Goal: Information Seeking & Learning: Learn about a topic

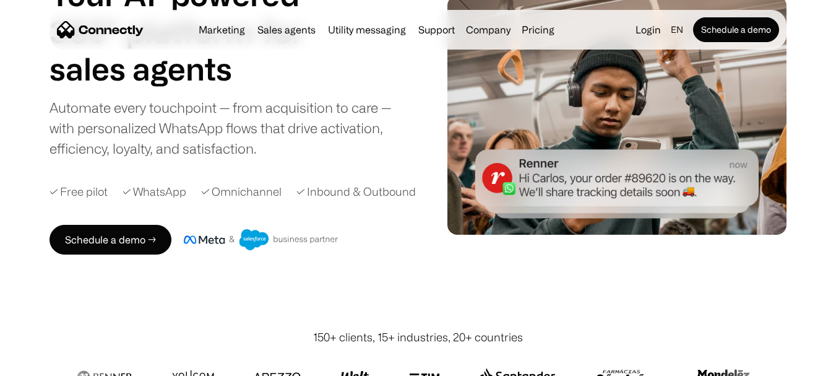
scroll to position [124, 0]
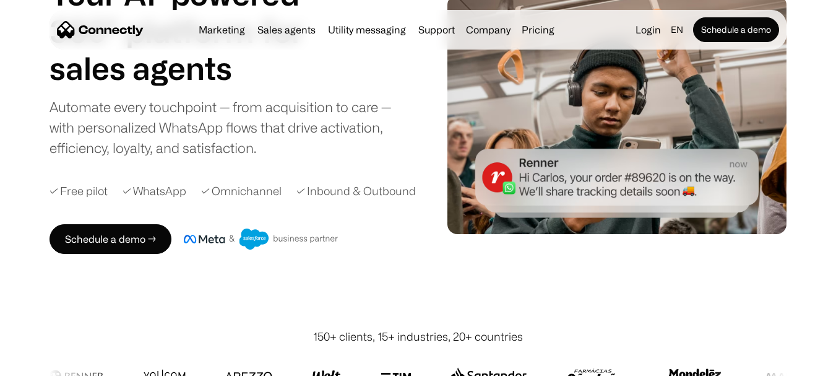
click at [80, 189] on div "✓ Free pilot" at bounding box center [79, 191] width 58 height 17
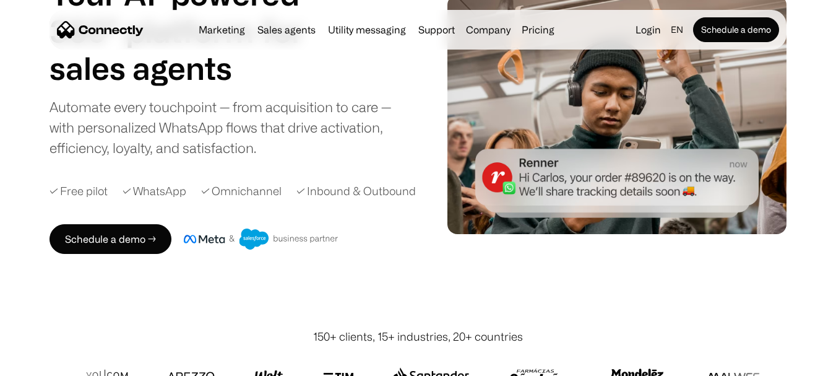
click at [348, 191] on div "✓ Inbound & Outbound" at bounding box center [356, 191] width 119 height 17
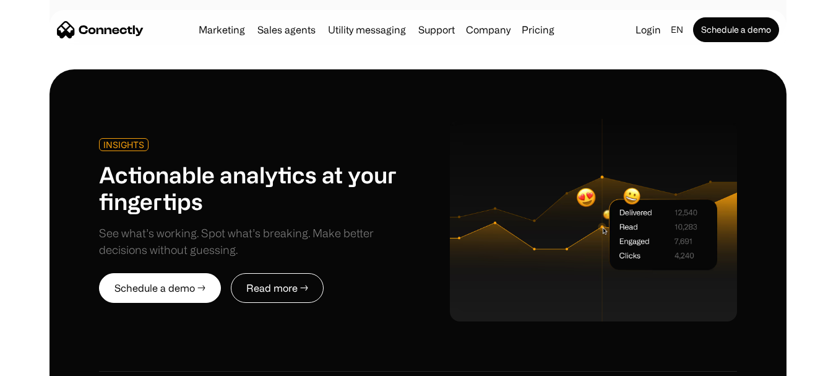
scroll to position [2753, 0]
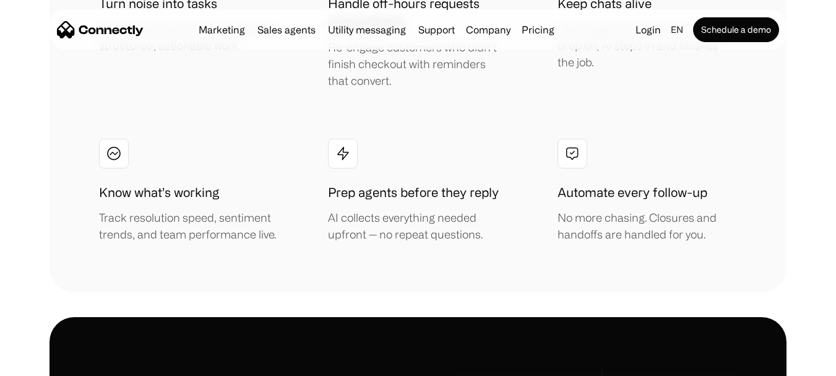
click at [427, 195] on h1 "Prep agents before they reply" at bounding box center [413, 192] width 171 height 19
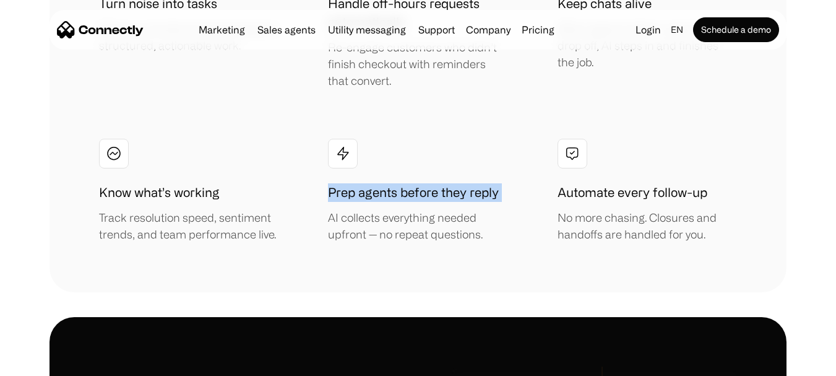
click at [427, 195] on h1 "Prep agents before they reply" at bounding box center [413, 192] width 171 height 19
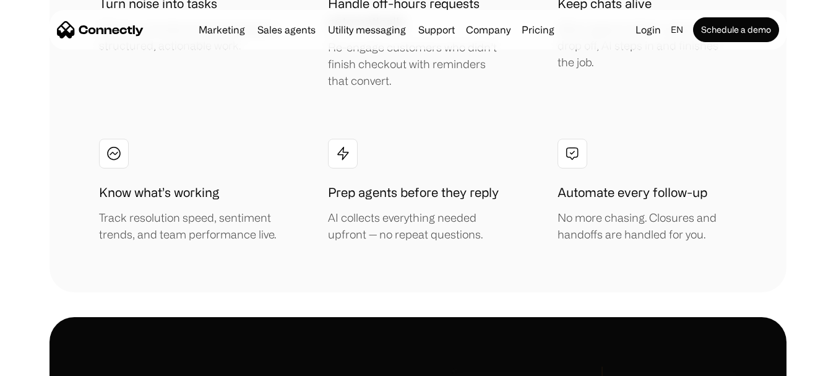
click at [430, 214] on div "AI collects everything needed upfront — no repeat questions." at bounding box center [418, 225] width 180 height 33
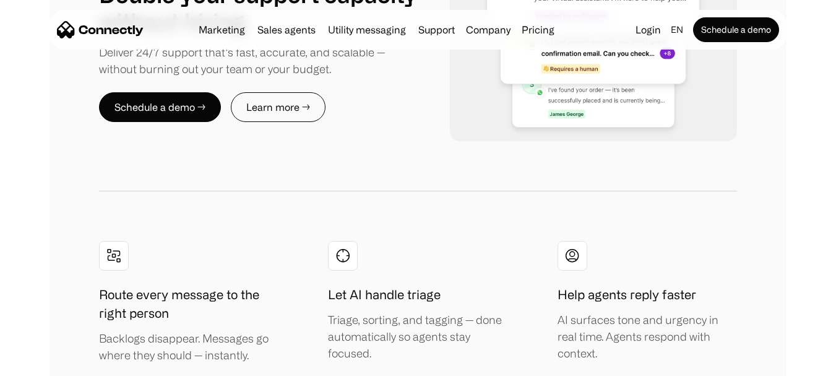
scroll to position [2072, 0]
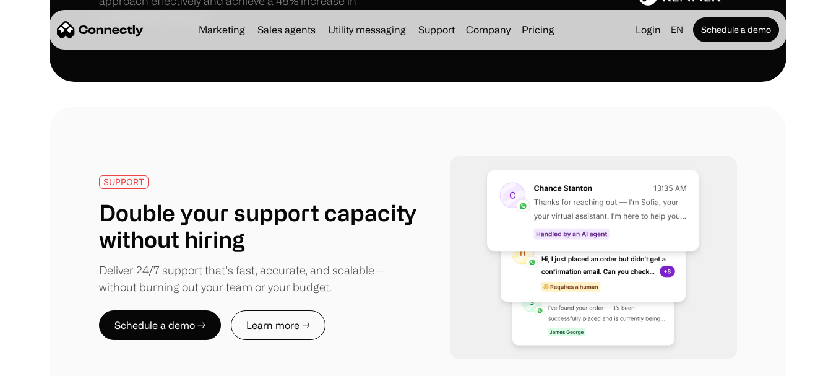
click at [347, 206] on h1 "Double your support capacity without hiring" at bounding box center [258, 225] width 319 height 53
click at [296, 223] on h1 "Double your support capacity without hiring" at bounding box center [258, 225] width 319 height 53
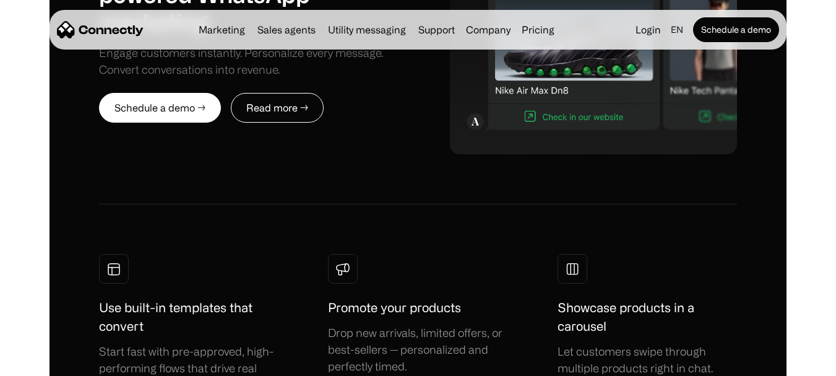
scroll to position [743, 0]
